Goal: Information Seeking & Learning: Learn about a topic

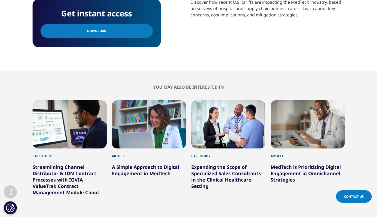
scroll to position [287, 0]
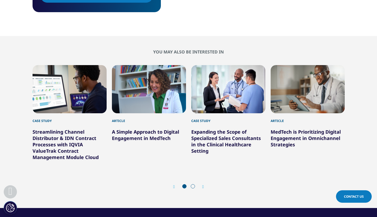
click at [206, 185] on div "Prev Next" at bounding box center [189, 187] width 312 height 16
click at [204, 186] on icon "Next slide" at bounding box center [203, 187] width 2 height 4
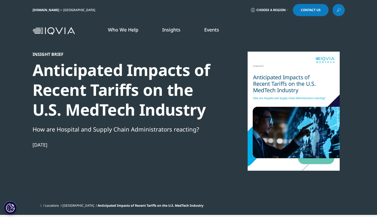
scroll to position [0, 0]
click at [20, 100] on link "LEARN MORE" at bounding box center [47, 102] width 73 height 4
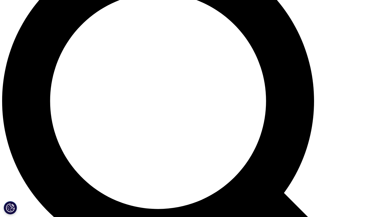
scroll to position [437, 0]
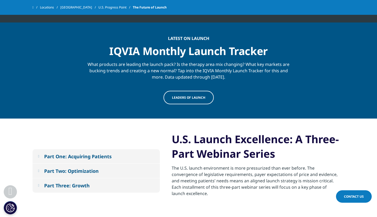
scroll to position [486, 0]
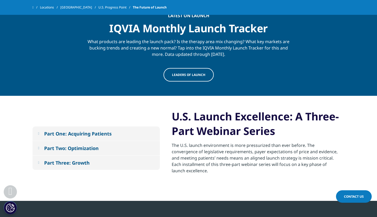
click at [39, 132] on em at bounding box center [38, 133] width 1 height 3
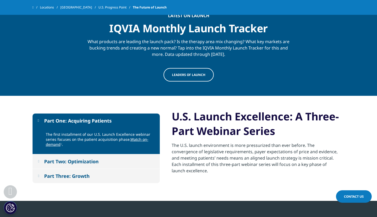
click at [48, 158] on div "Part Two: Optimization" at bounding box center [71, 161] width 55 height 6
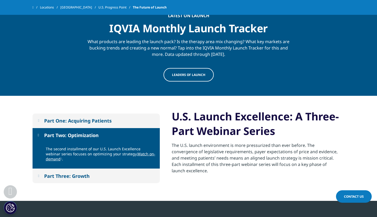
click at [61, 117] on div "Part One: Acquiring Patients" at bounding box center [77, 120] width 67 height 6
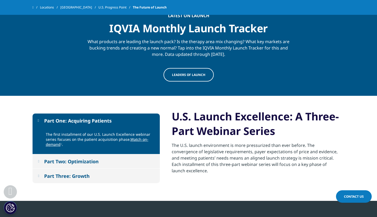
click at [133, 137] on link "Watch on-demand" at bounding box center [97, 142] width 103 height 10
